Goal: Task Accomplishment & Management: Manage account settings

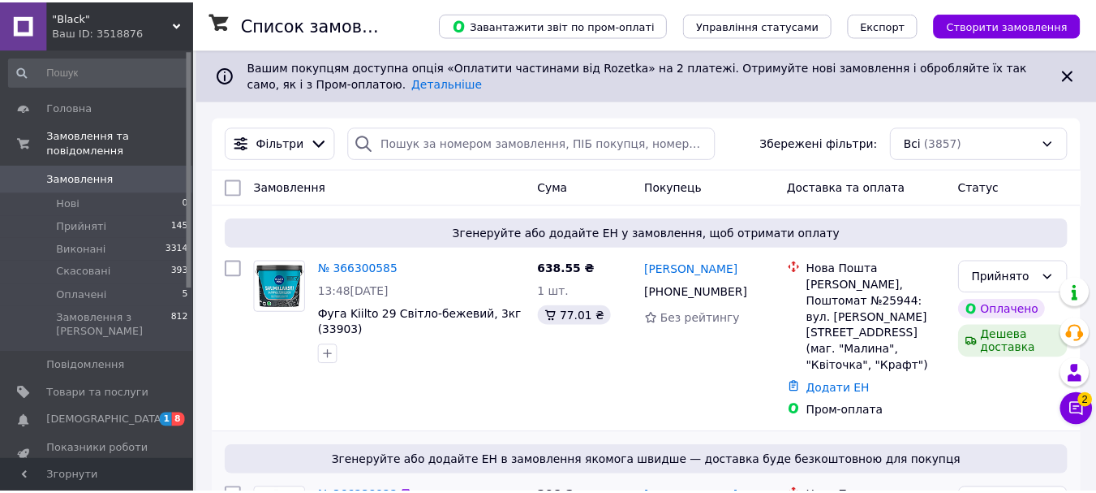
scroll to position [325, 0]
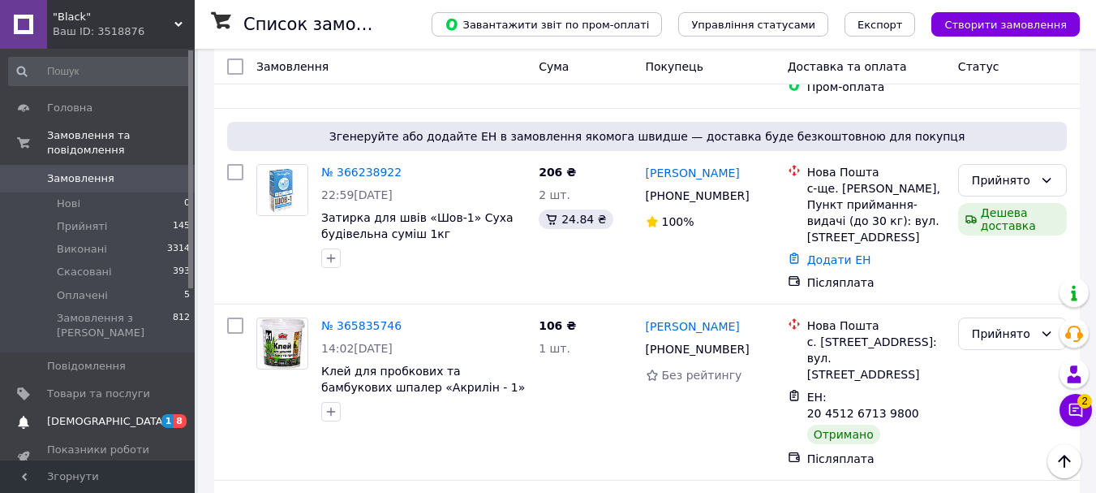
click at [83, 414] on span "[DEMOGRAPHIC_DATA]" at bounding box center [107, 421] width 120 height 15
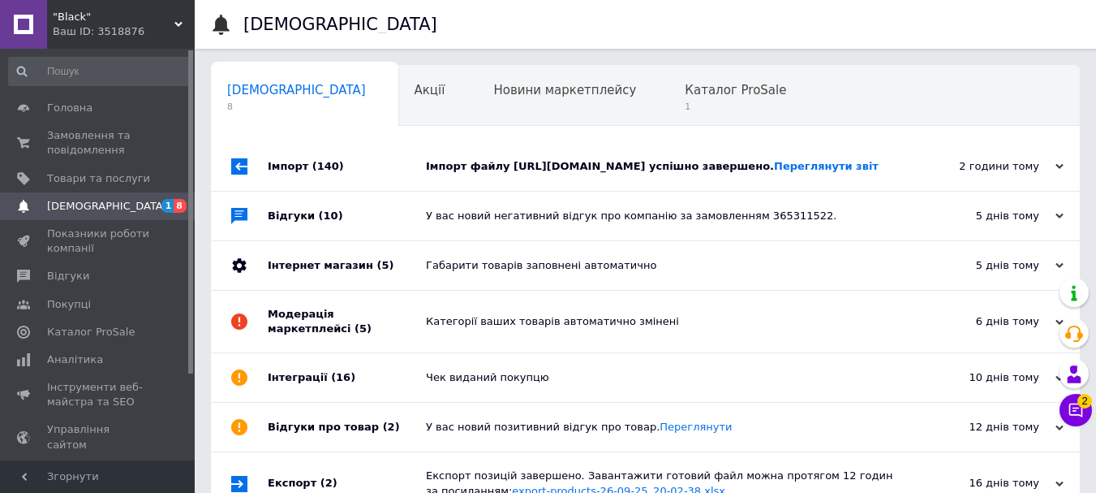
click at [932, 191] on div "2 години тому 12.10.2025" at bounding box center [991, 166] width 179 height 49
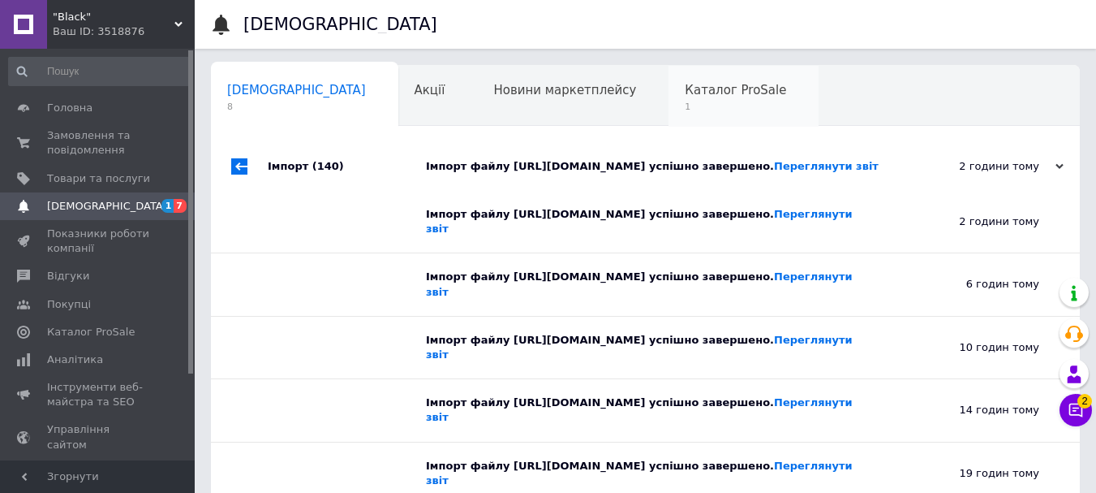
click at [669, 97] on div "Каталог ProSale 1" at bounding box center [744, 97] width 150 height 62
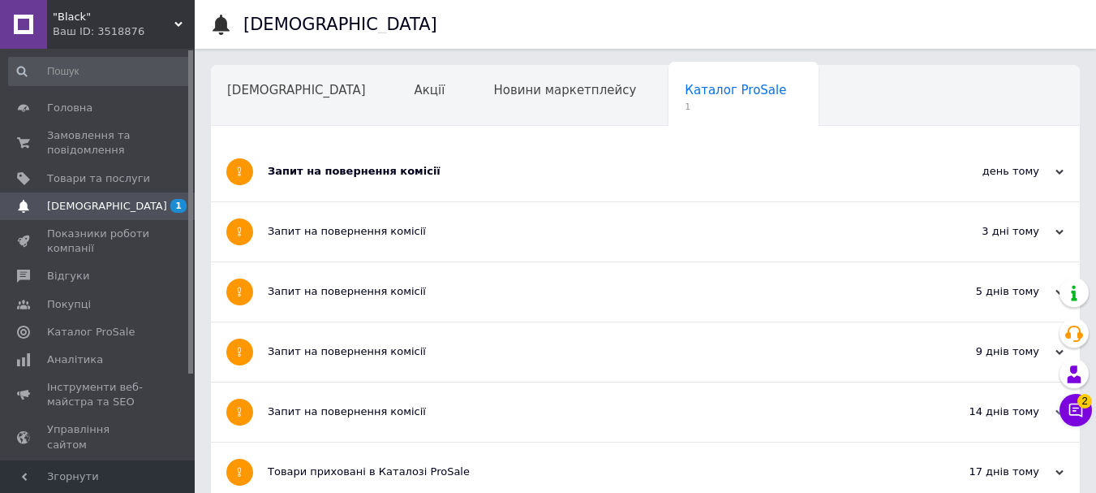
click at [592, 168] on div "Запит на повернення комісії" at bounding box center [585, 171] width 634 height 15
